Goal: Navigation & Orientation: Find specific page/section

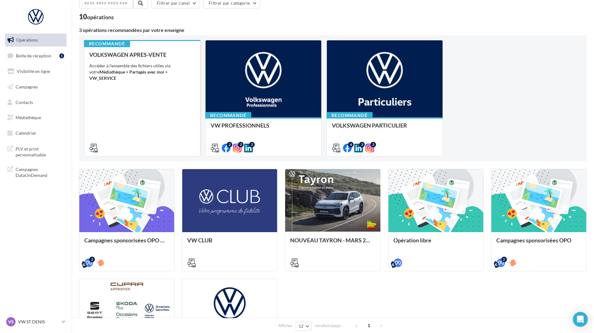
scroll to position [31, 0]
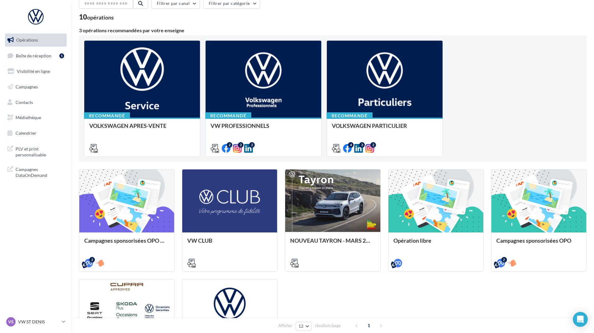
click at [472, 70] on div "Recommandé VOLKSWAGEN APRES-VENTE Accéder à l'ensemble des fichiers utiles via …" at bounding box center [332, 98] width 497 height 117
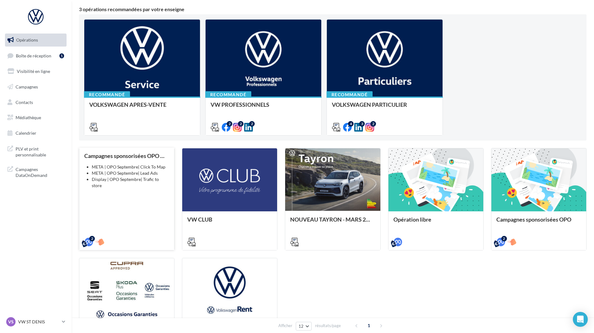
scroll to position [62, 0]
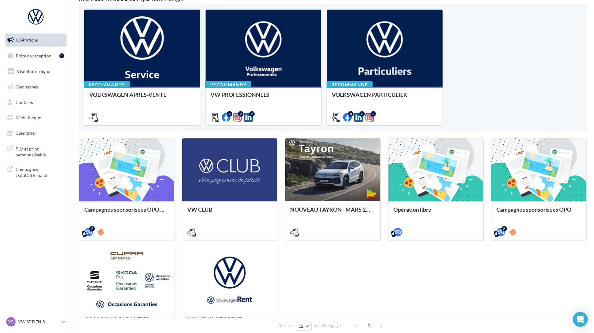
click at [311, 281] on div "Campagnes sponsorisées OPO Septembre META | OPO Septembre| Click To Map META | …" at bounding box center [332, 244] width 507 height 213
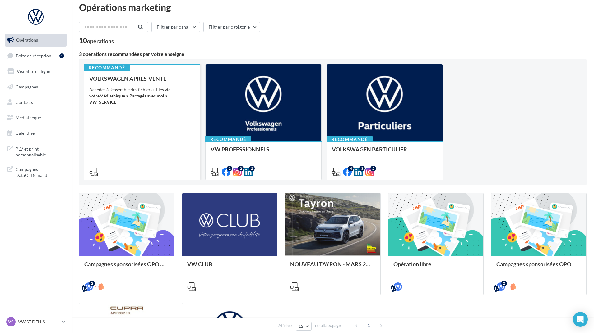
scroll to position [0, 0]
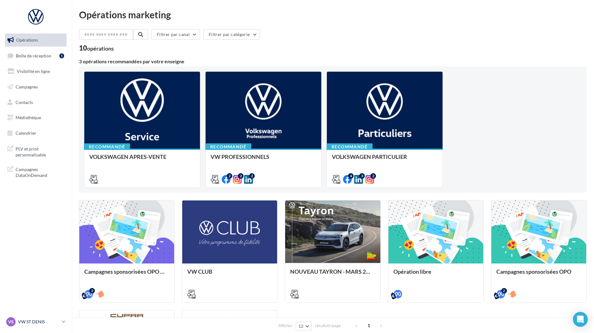
click at [64, 320] on icon at bounding box center [63, 322] width 3 height 5
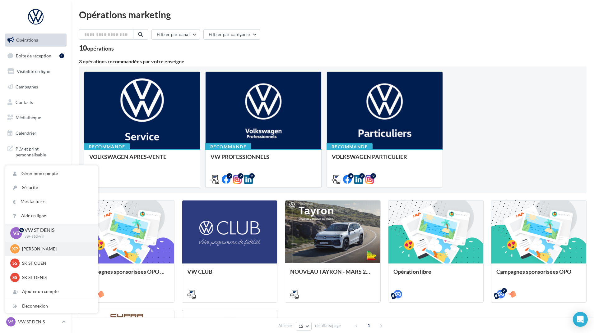
click at [52, 250] on p "[PERSON_NAME]" at bounding box center [56, 249] width 68 height 6
click at [52, 250] on p "Xavier Palanque" at bounding box center [56, 249] width 68 height 6
